Goal: Use online tool/utility: Use online tool/utility

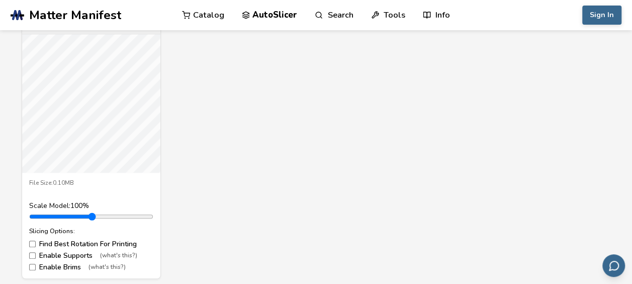
scroll to position [402, 0]
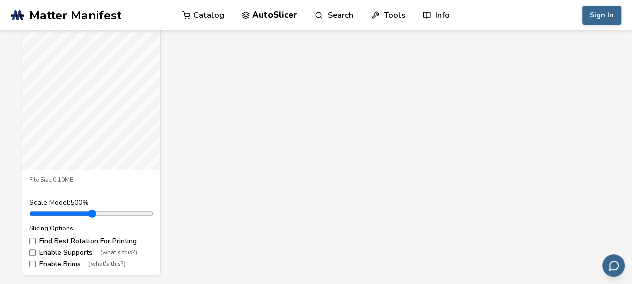
drag, startPoint x: 53, startPoint y: 212, endPoint x: 194, endPoint y: 206, distance: 140.4
type input "*"
click at [153, 209] on input "range" at bounding box center [91, 213] width 124 height 8
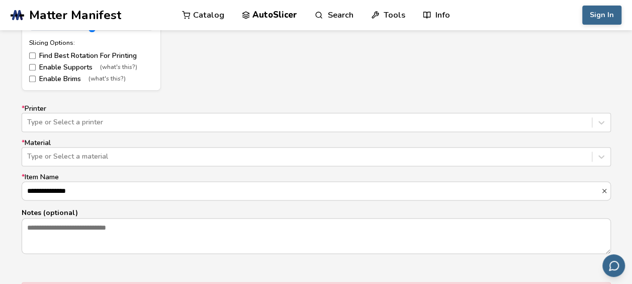
scroll to position [586, 0]
click at [261, 124] on div "Type or Select a printer" at bounding box center [316, 122] width 589 height 19
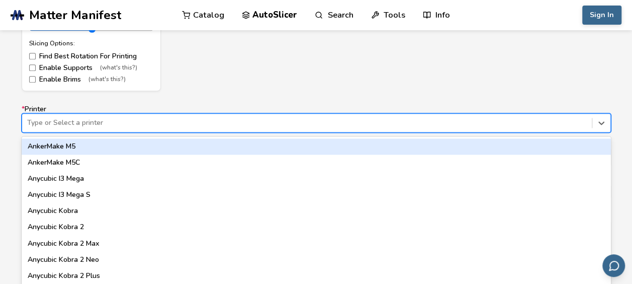
scroll to position [593, 0]
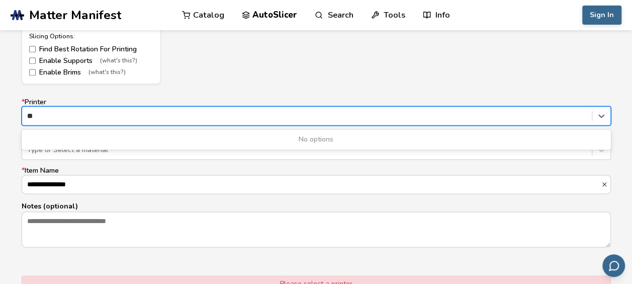
type input "*"
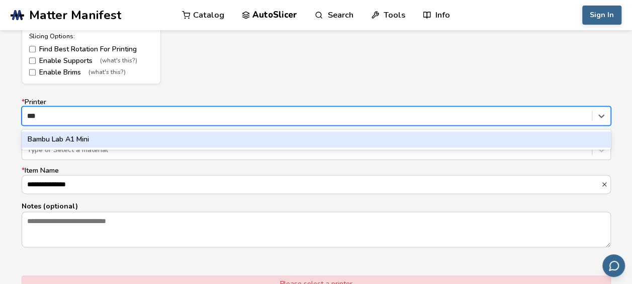
type input "****"
click at [114, 135] on div "Bambu Lab A1 Mini" at bounding box center [316, 139] width 589 height 16
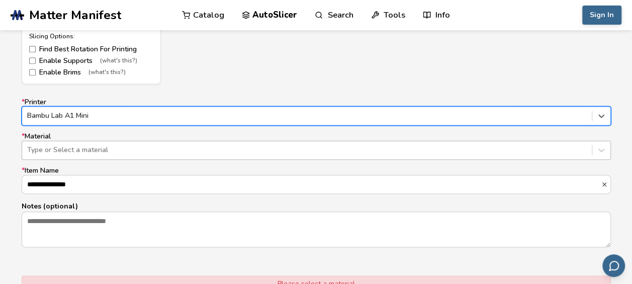
click at [94, 149] on div at bounding box center [307, 150] width 560 height 10
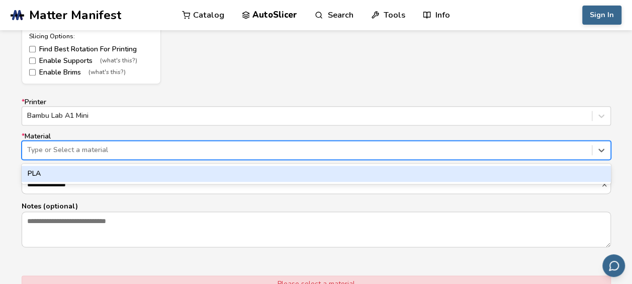
click at [63, 171] on div "PLA" at bounding box center [316, 173] width 589 height 16
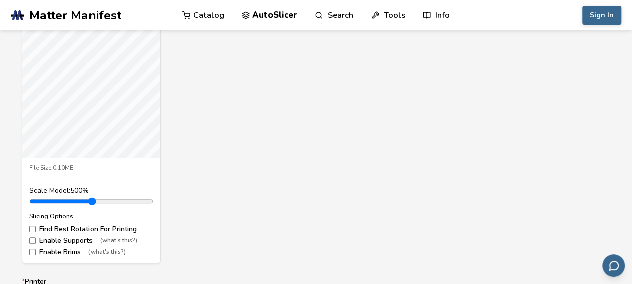
scroll to position [417, 0]
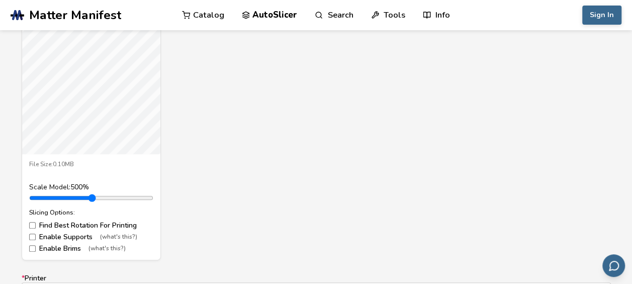
click at [81, 236] on label "Enable Supports (what's this?)" at bounding box center [91, 237] width 124 height 8
click at [68, 248] on label "Enable Brims (what's this?)" at bounding box center [91, 248] width 124 height 8
click at [68, 238] on label "Enable Supports (what's this?)" at bounding box center [91, 237] width 124 height 8
click at [68, 250] on label "Enable Brims (what's this?)" at bounding box center [91, 248] width 124 height 8
